Goal: Transaction & Acquisition: Purchase product/service

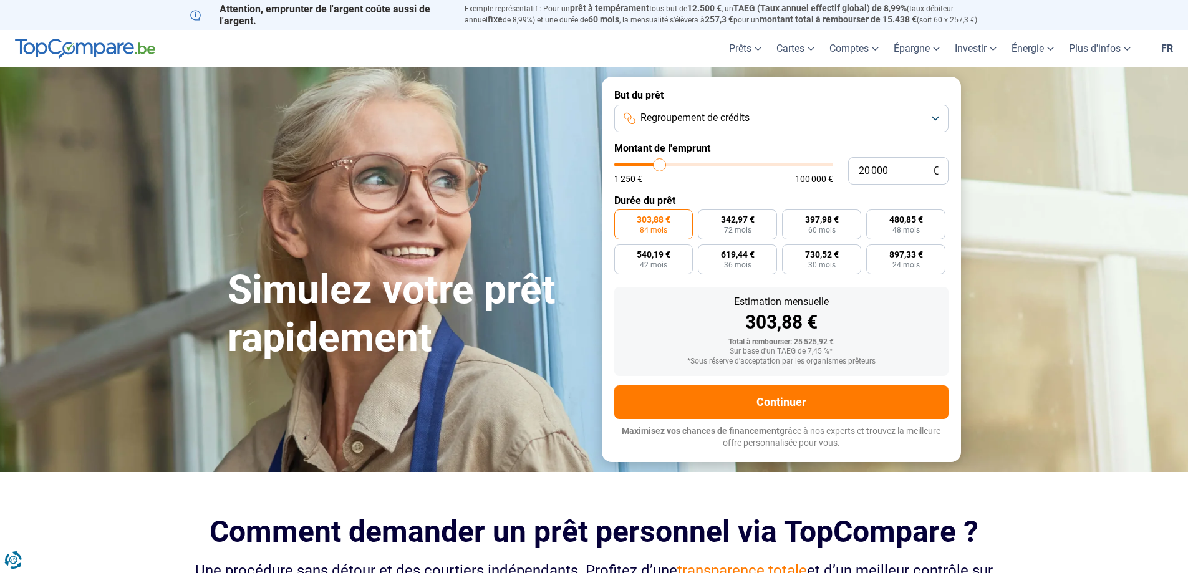
type input "21 250"
type input "21250"
type input "21 500"
type input "21500"
type input "22 000"
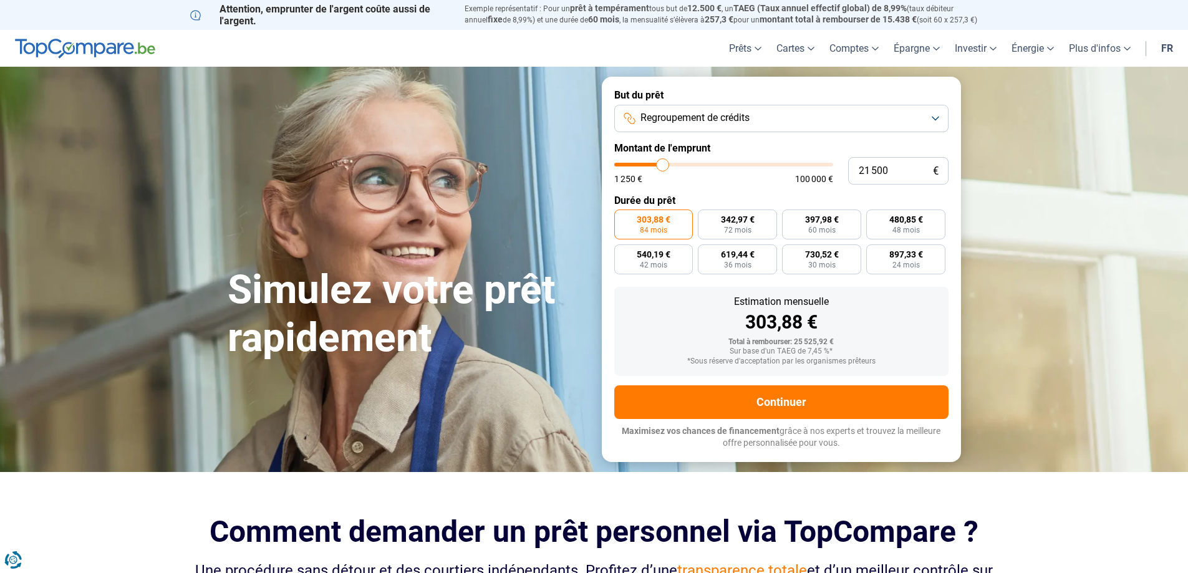
type input "22000"
type input "22 250"
type input "22250"
type input "21 750"
type input "21750"
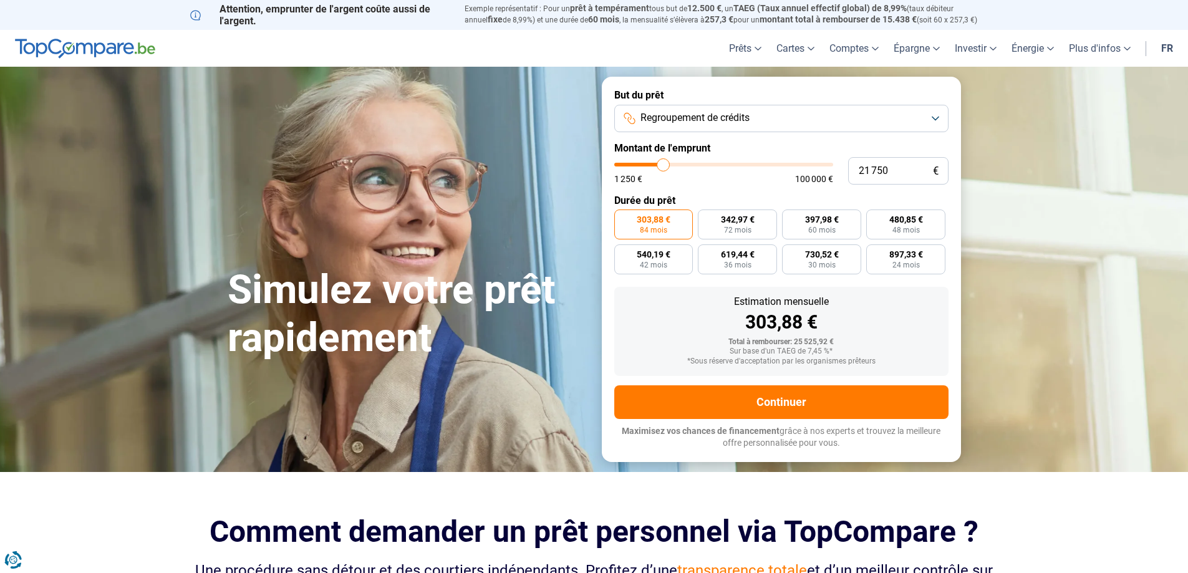
type input "21 500"
type input "21500"
type input "20 500"
type input "20500"
type input "20 000"
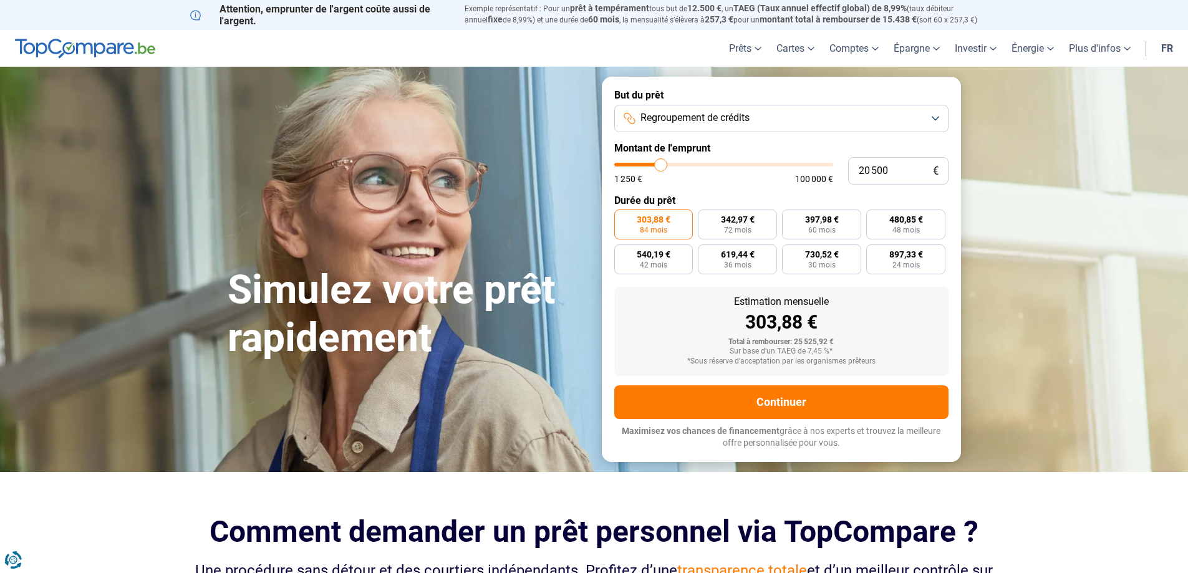
type input "20000"
type input "19 750"
type input "19750"
type input "19 250"
type input "19250"
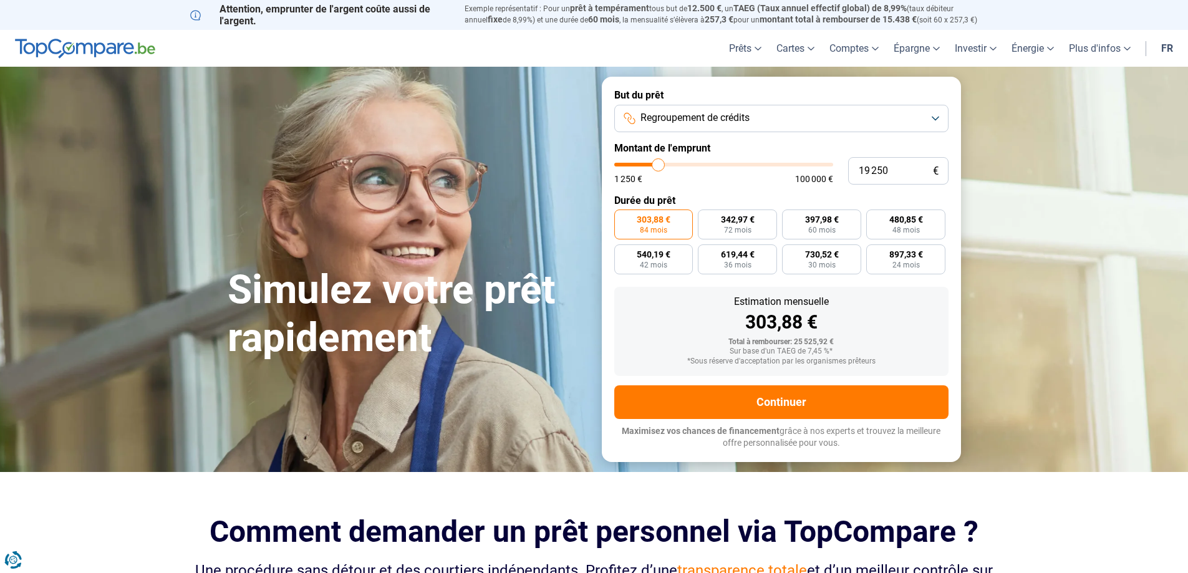
type input "18 750"
type input "18750"
type input "18 500"
type input "18500"
type input "17 750"
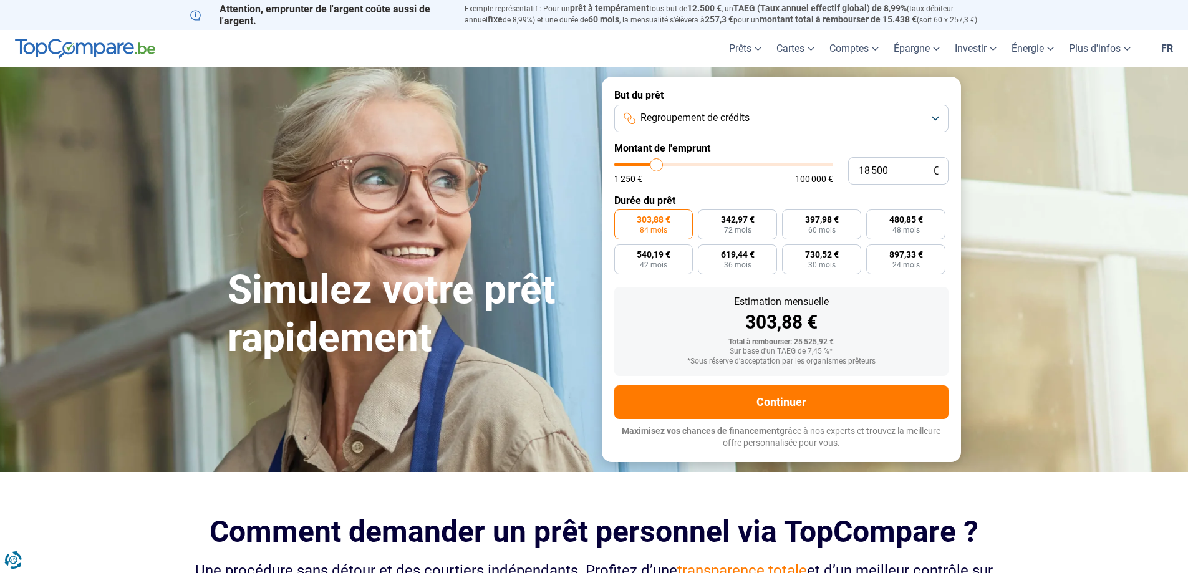
type input "17750"
type input "17 250"
drag, startPoint x: 661, startPoint y: 166, endPoint x: 654, endPoint y: 174, distance: 10.6
type input "17250"
click at [654, 166] on input "range" at bounding box center [723, 165] width 219 height 4
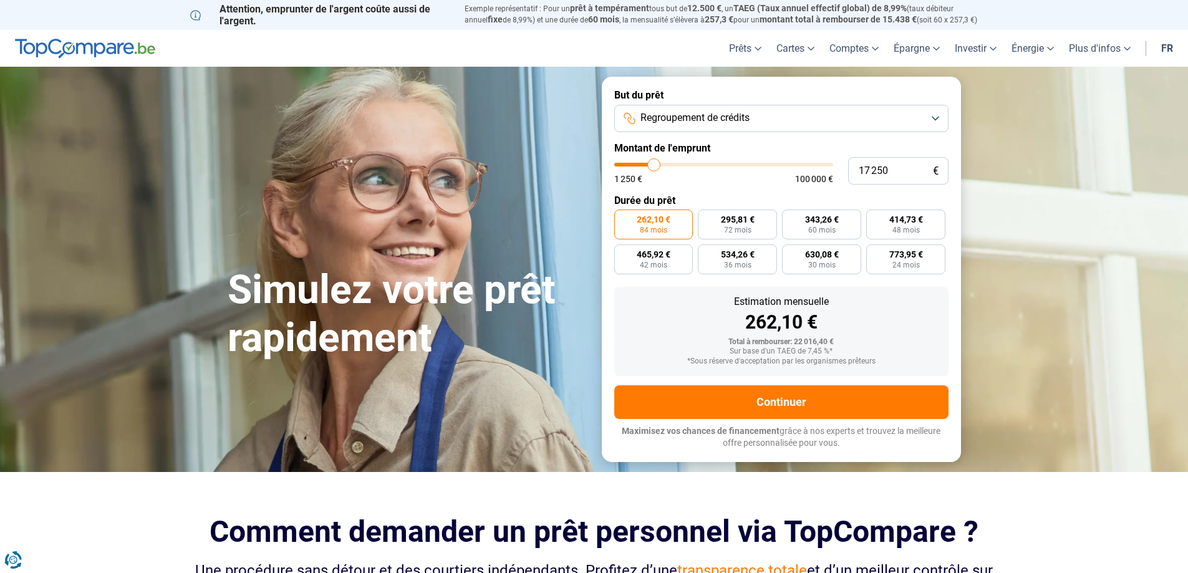
click at [643, 220] on span "262,10 €" at bounding box center [654, 219] width 34 height 9
click at [622, 218] on input "262,10 € 84 mois" at bounding box center [618, 213] width 8 height 8
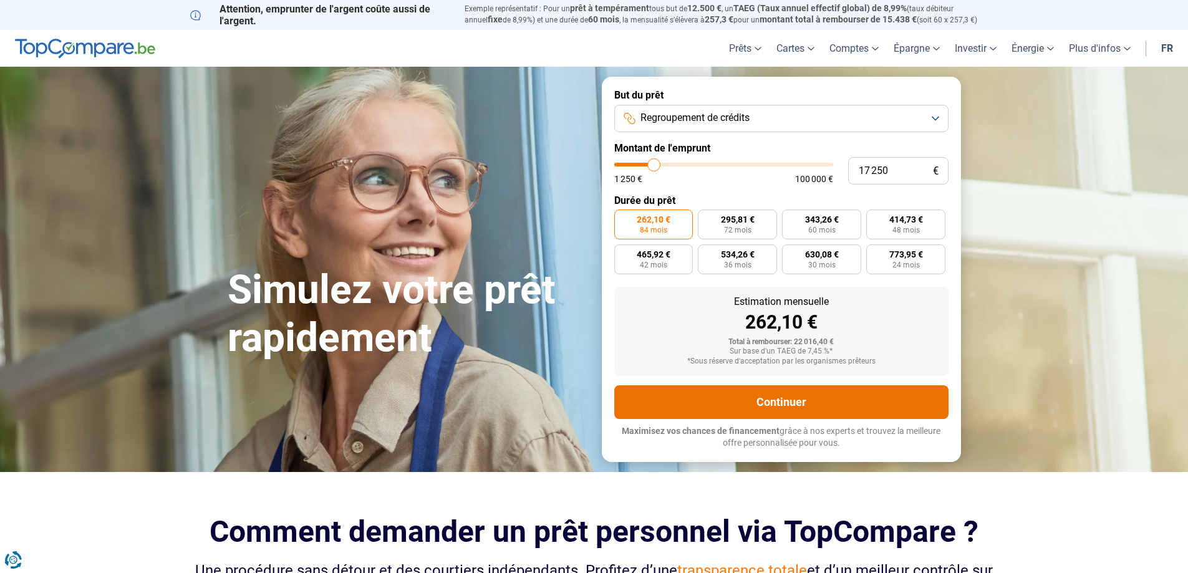
click at [772, 395] on button "Continuer" at bounding box center [781, 402] width 334 height 34
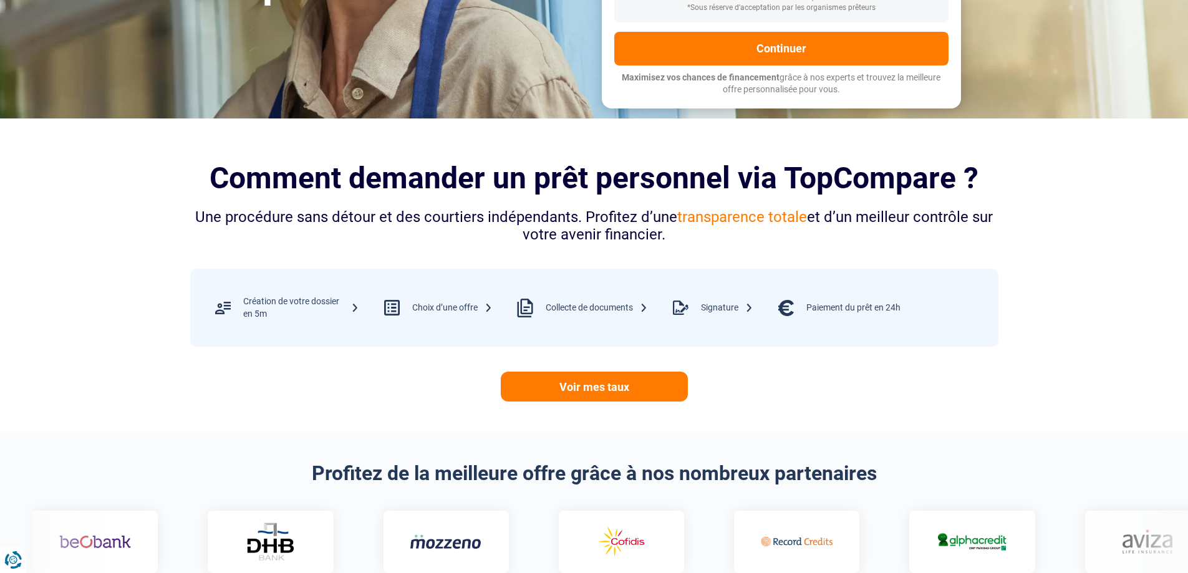
scroll to position [436, 0]
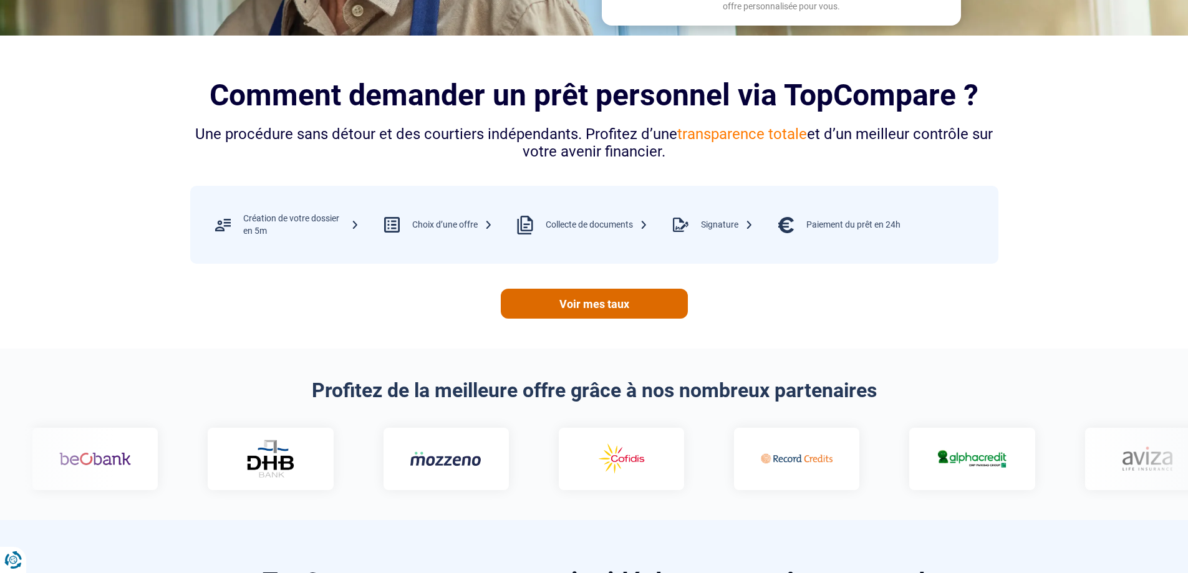
click at [599, 305] on link "Voir mes taux" at bounding box center [594, 304] width 187 height 30
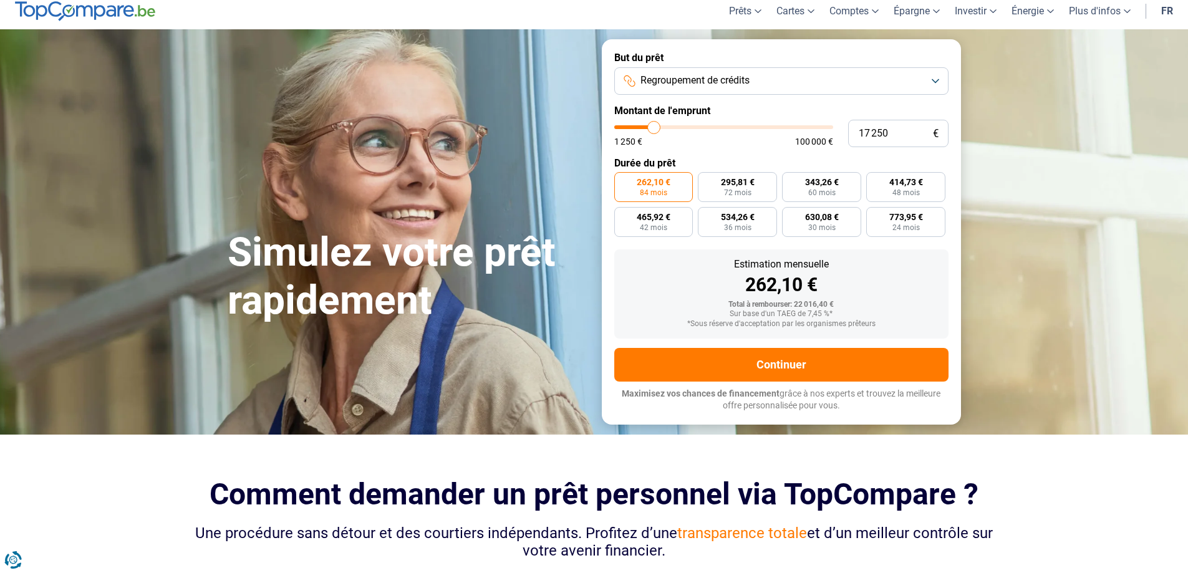
scroll to position [0, 0]
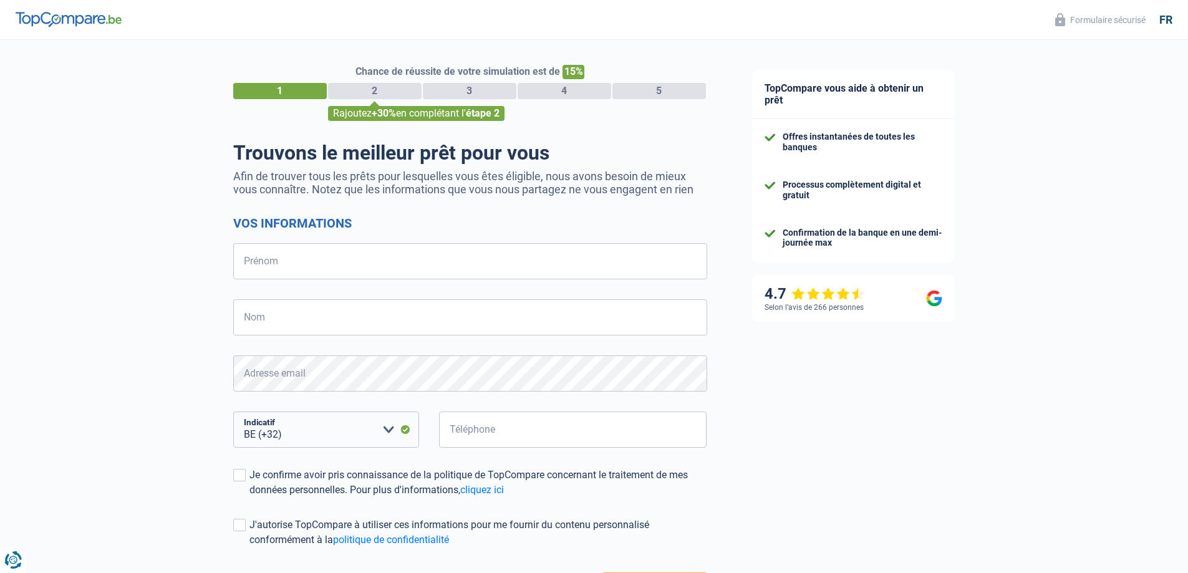
select select "32"
